Goal: Information Seeking & Learning: Understand process/instructions

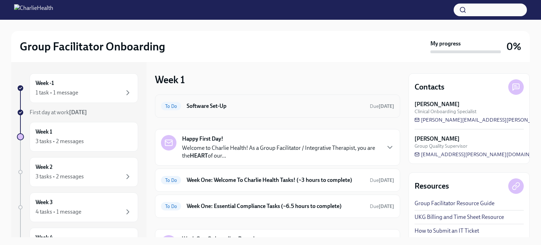
click at [229, 102] on h6 "Software Set-Up" at bounding box center [275, 106] width 177 height 8
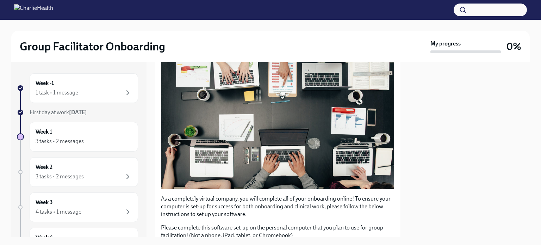
scroll to position [211, 0]
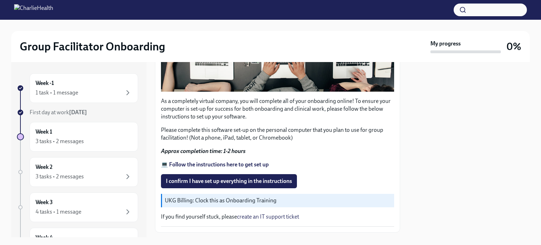
click at [194, 161] on strong "💻 Follow the instructions here to get set up" at bounding box center [215, 164] width 108 height 7
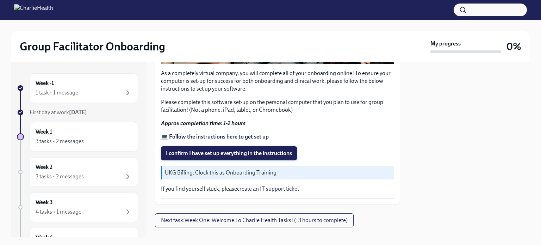
scroll to position [246, 0]
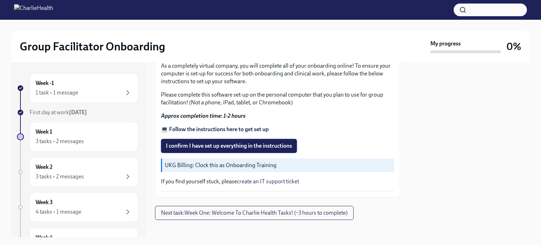
click at [215, 142] on span "I confirm I have set up everything in the instructions" at bounding box center [229, 145] width 126 height 7
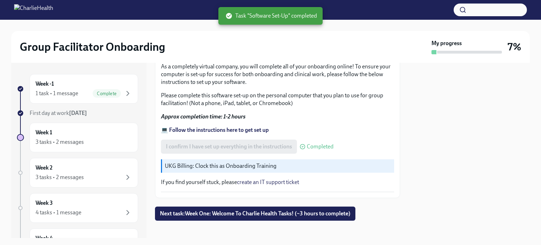
scroll to position [248, 0]
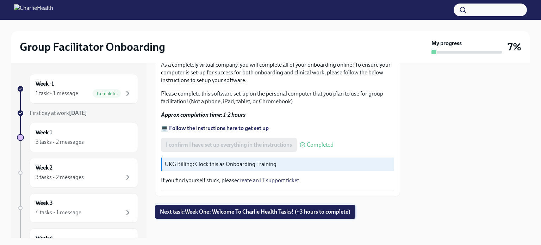
click at [221, 210] on span "Next task : Week One: Welcome To Charlie Health Tasks! (~3 hours to complete)" at bounding box center [255, 211] width 190 height 7
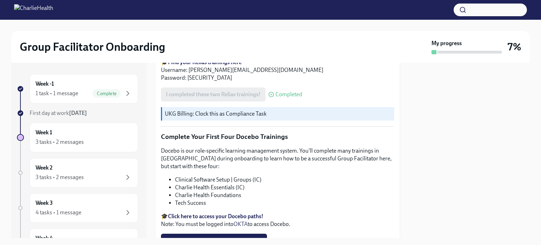
scroll to position [915, 0]
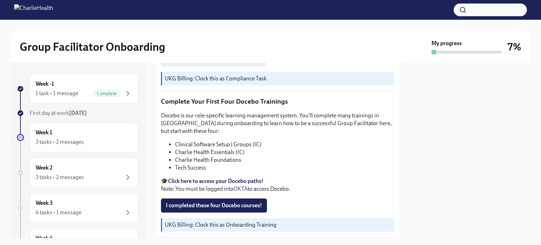
click at [200, 177] on strong "Click here to access your Docebo paths!" at bounding box center [215, 180] width 95 height 7
click at [218, 177] on strong "Click here to access your Docebo paths!" at bounding box center [215, 180] width 95 height 7
drag, startPoint x: 176, startPoint y: 140, endPoint x: 234, endPoint y: 141, distance: 58.1
click at [234, 148] on li "Charlie Health Essentials (IC)" at bounding box center [284, 152] width 219 height 8
copy li "Charlie Health Essentials"
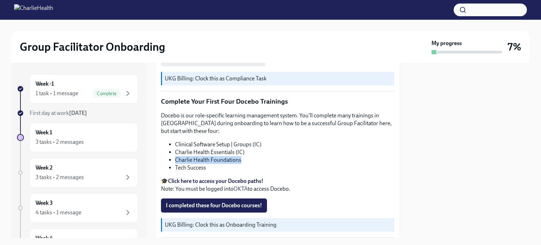
drag, startPoint x: 174, startPoint y: 149, endPoint x: 236, endPoint y: 149, distance: 62.0
click at [240, 149] on ul "Clinical Software Setup | Groups (IC) Charlie Health Essentials (IC) Charlie He…" at bounding box center [277, 155] width 233 height 31
copy li "Charlie Health Foundations"
